Goal: Task Accomplishment & Management: Manage account settings

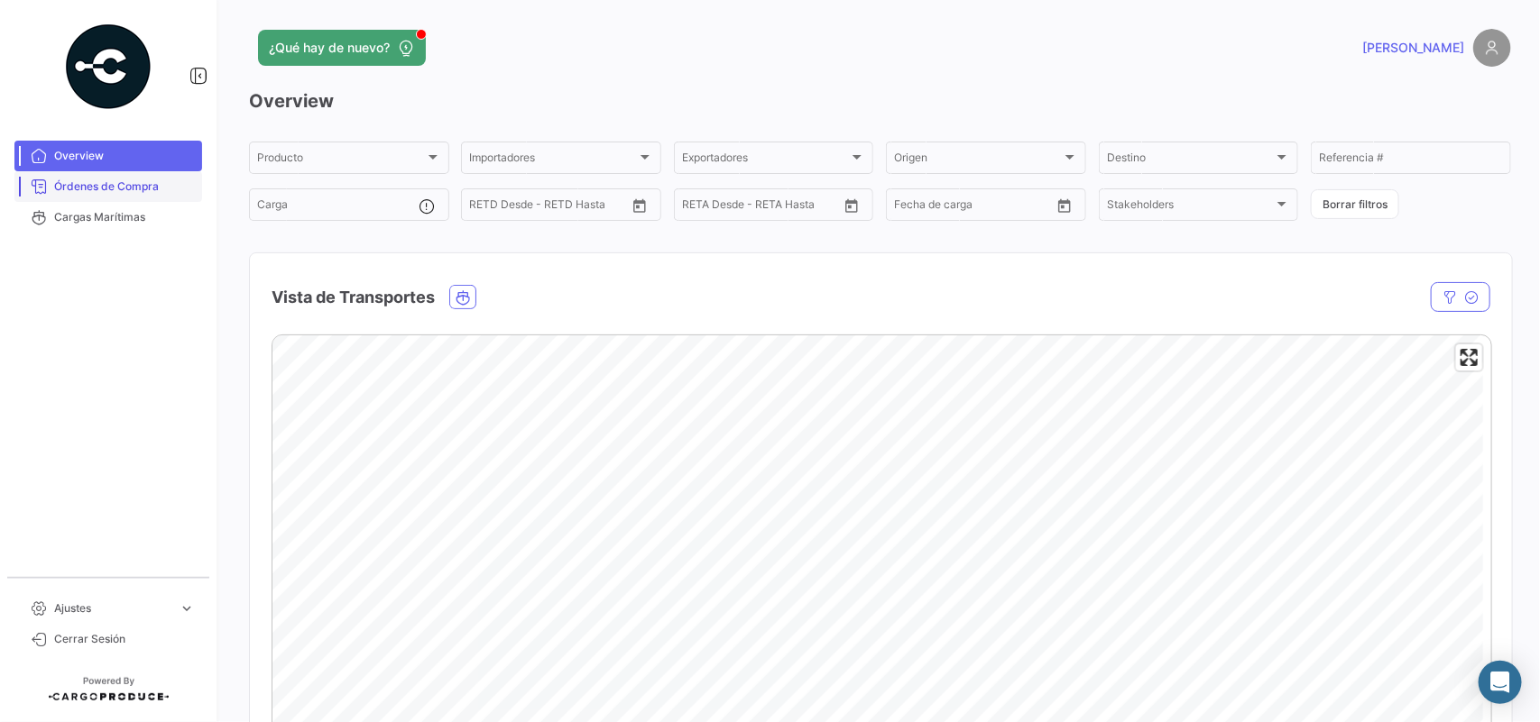
click at [110, 189] on span "Órdenes de Compra" at bounding box center [124, 187] width 141 height 16
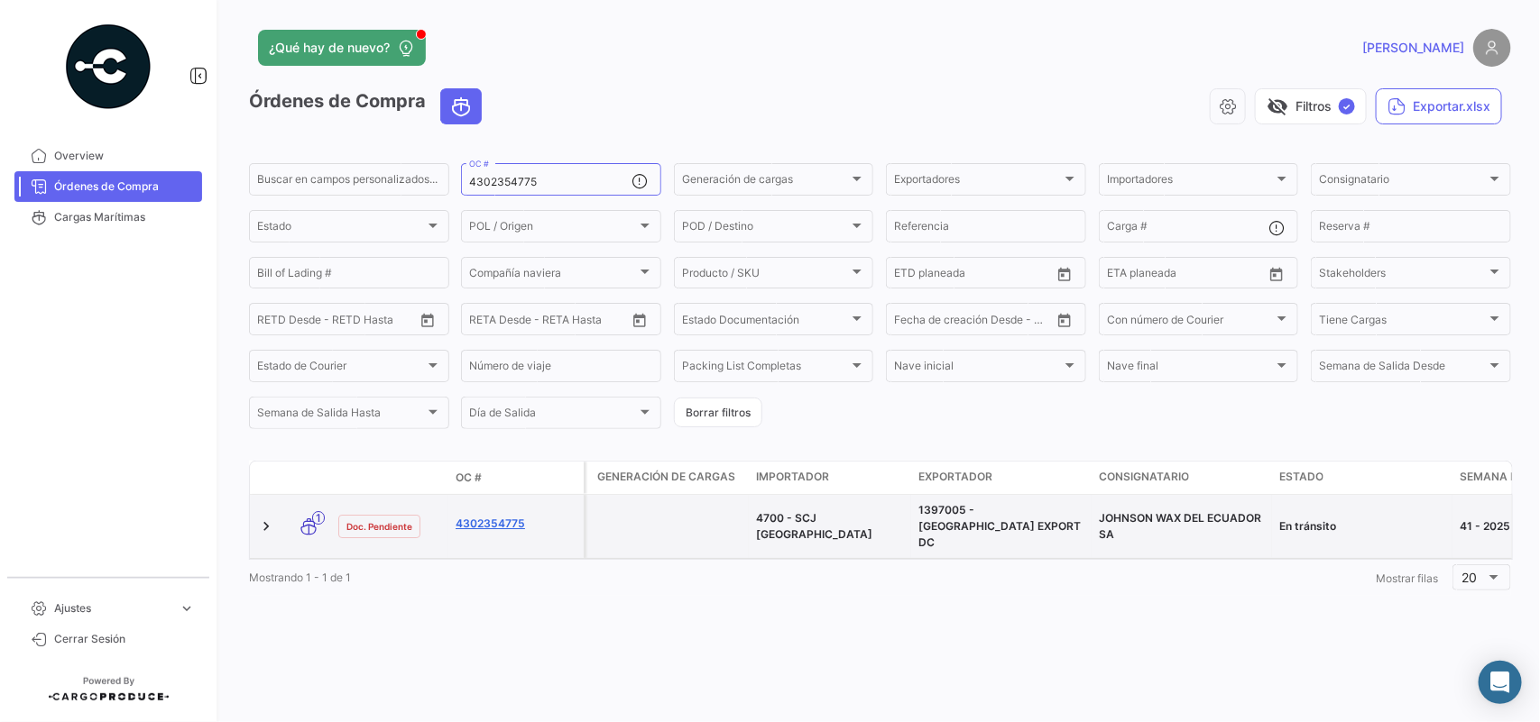
click at [485, 516] on link "4302354775" at bounding box center [515, 524] width 121 height 16
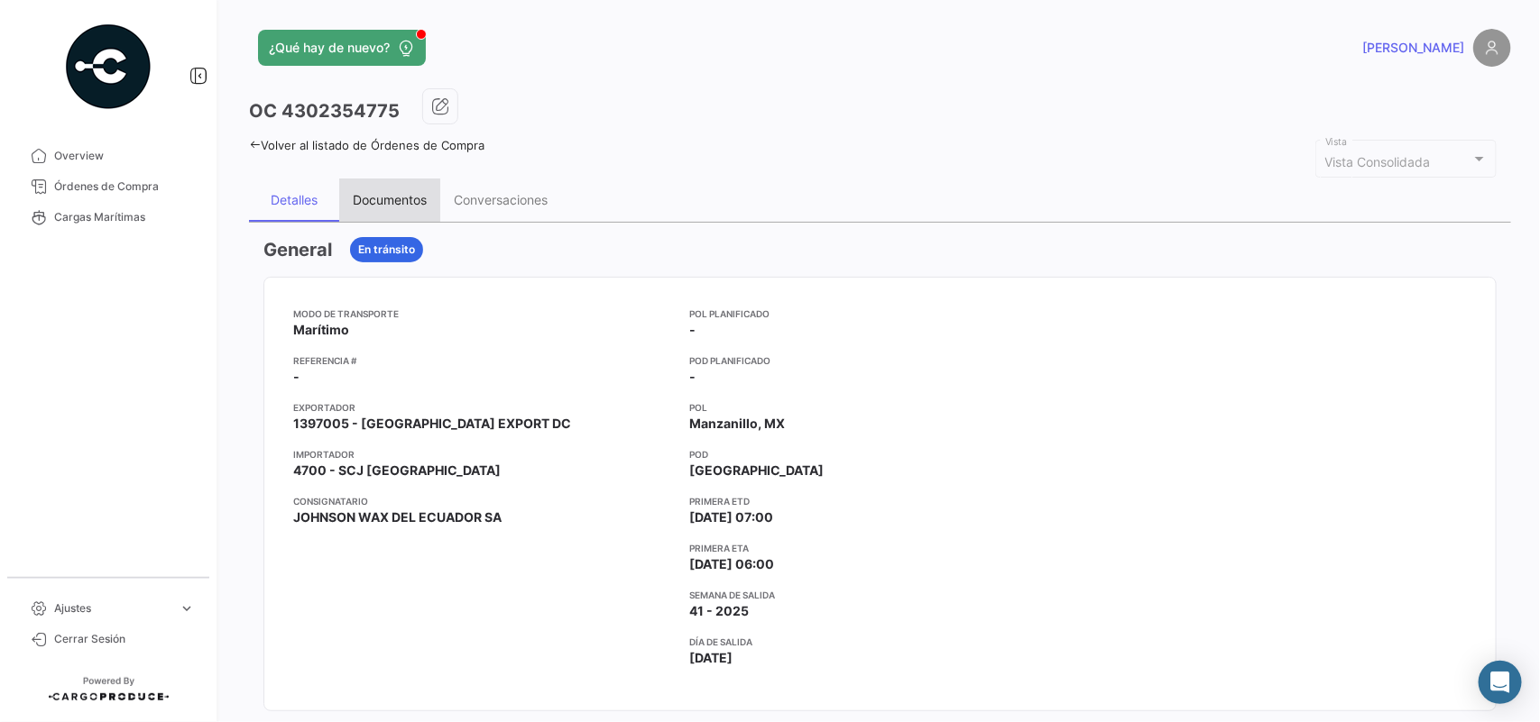
click at [383, 194] on div "Documentos" at bounding box center [390, 199] width 74 height 15
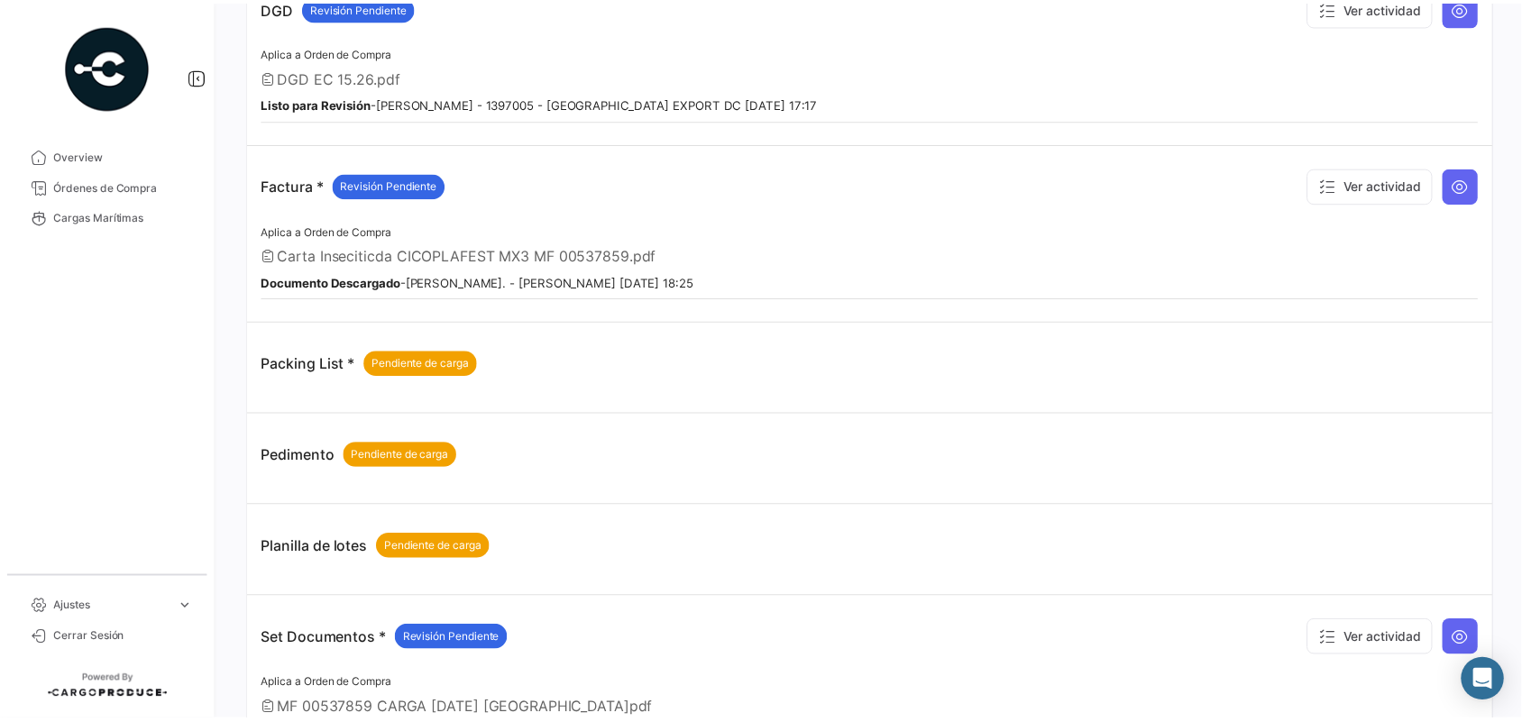
scroll to position [660, 0]
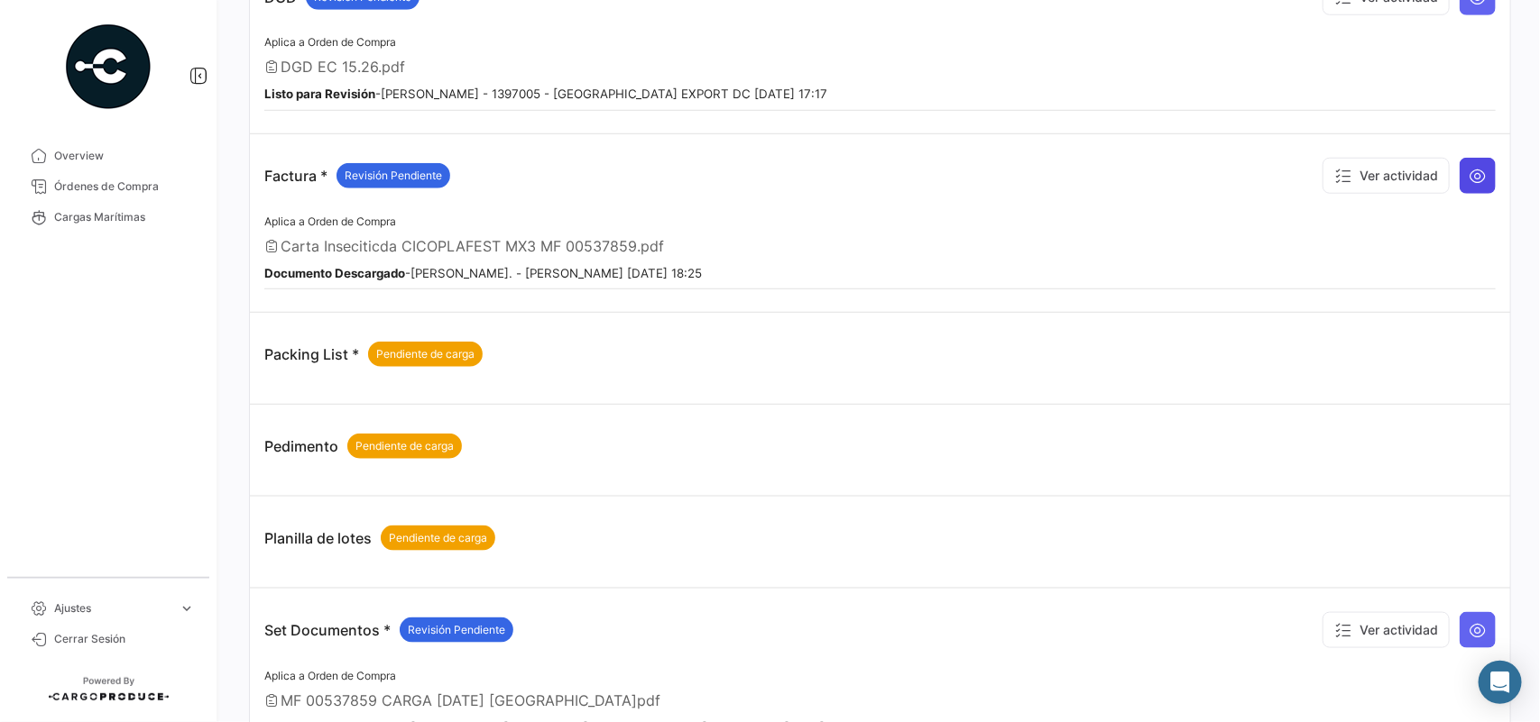
click at [1468, 182] on icon at bounding box center [1477, 176] width 18 height 18
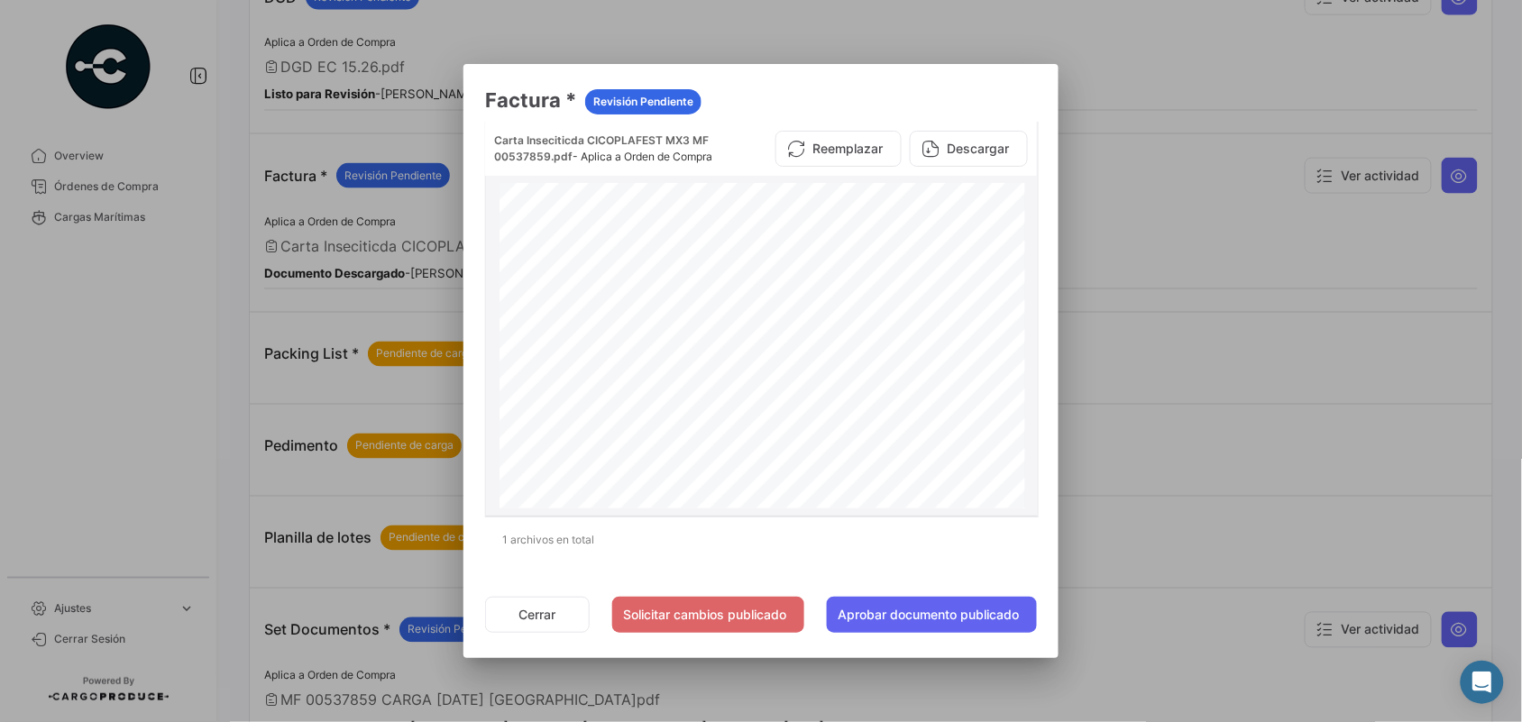
scroll to position [363, 0]
